Goal: Task Accomplishment & Management: Manage account settings

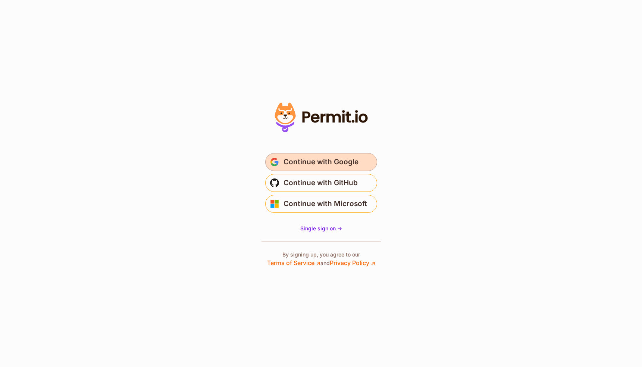
click at [294, 165] on span "Continue with Google" at bounding box center [321, 162] width 75 height 12
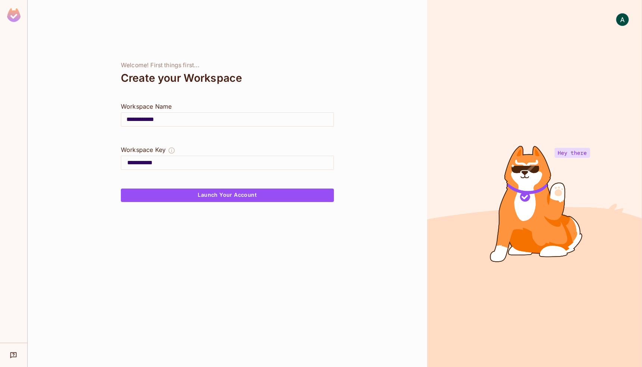
click at [10, 17] on img at bounding box center [13, 15] width 13 height 14
click at [619, 17] on img at bounding box center [622, 19] width 12 height 12
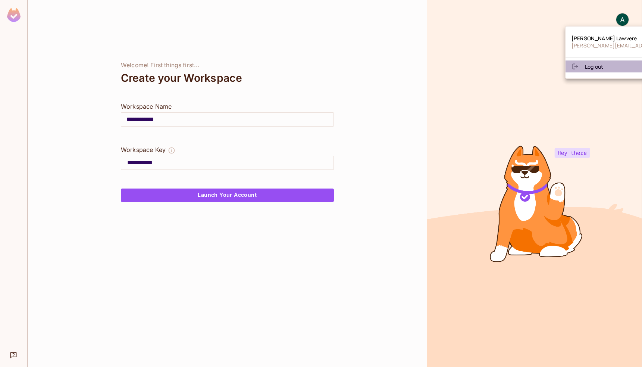
click at [605, 63] on li "Log out" at bounding box center [638, 66] width 144 height 12
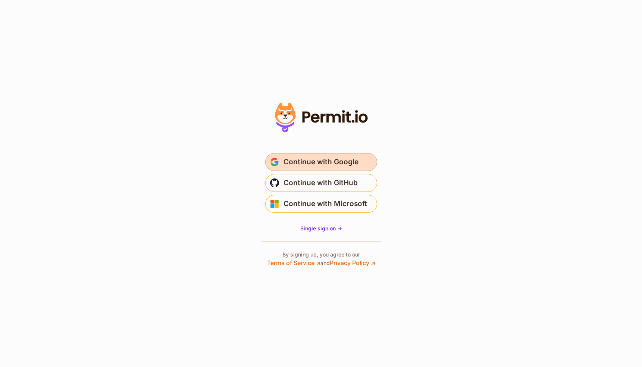
click at [328, 165] on span "Continue with Google" at bounding box center [321, 162] width 75 height 12
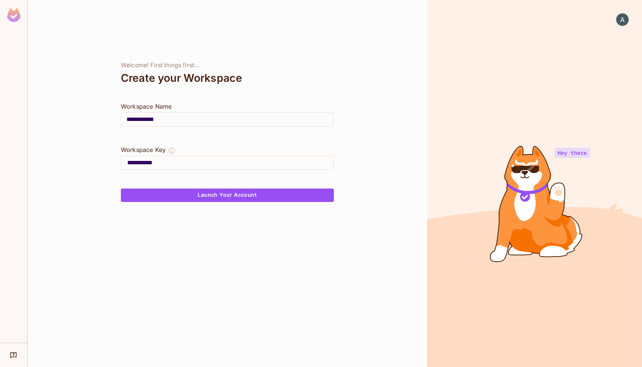
click at [622, 24] on img at bounding box center [622, 19] width 12 height 12
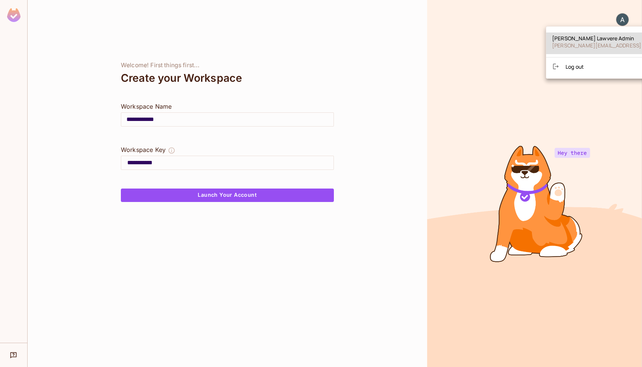
click at [575, 69] on span "Log out" at bounding box center [575, 66] width 18 height 7
